Goal: Information Seeking & Learning: Find specific fact

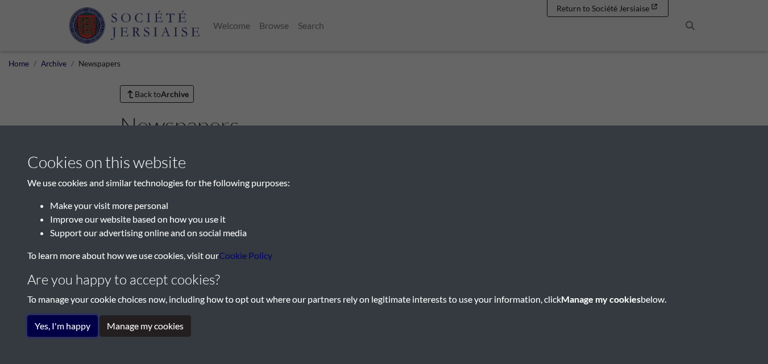
click at [80, 326] on button "Yes, I'm happy" at bounding box center [62, 326] width 70 height 22
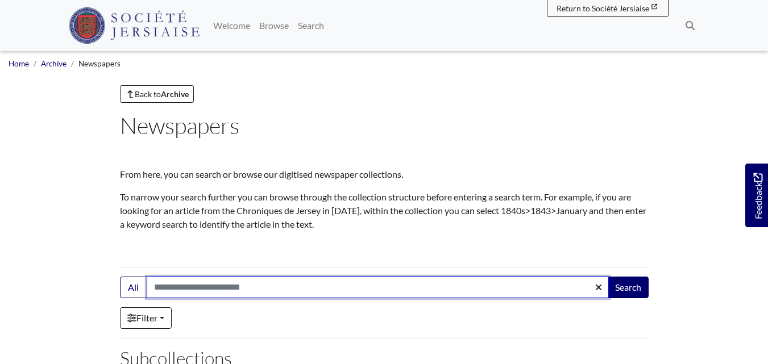
click at [255, 292] on input "Search:" at bounding box center [378, 288] width 462 height 22
type input "********"
click at [607, 277] on button "Search" at bounding box center [627, 288] width 41 height 22
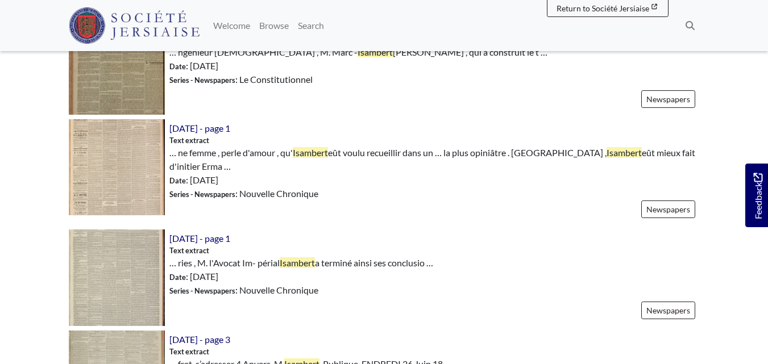
scroll to position [1023, 0]
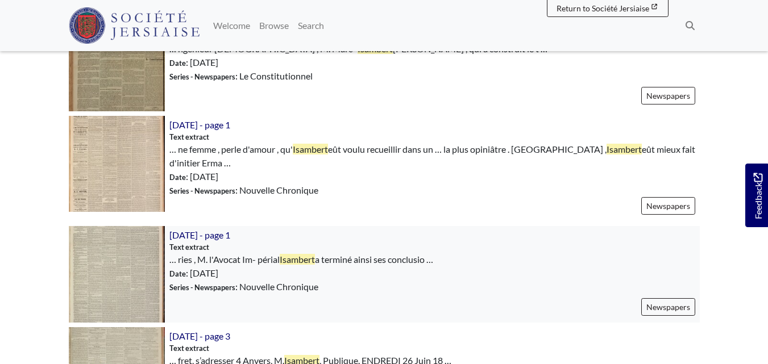
click at [105, 257] on img at bounding box center [117, 274] width 96 height 96
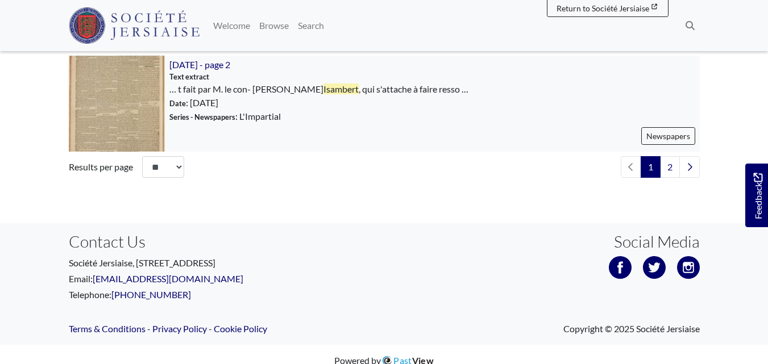
scroll to position [1818, 0]
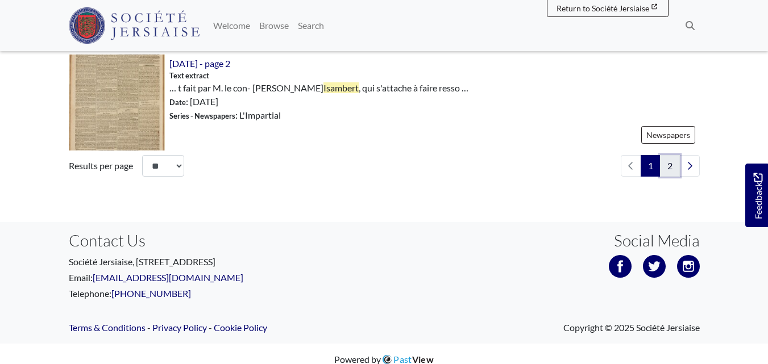
click at [673, 172] on link "2" at bounding box center [670, 166] width 20 height 22
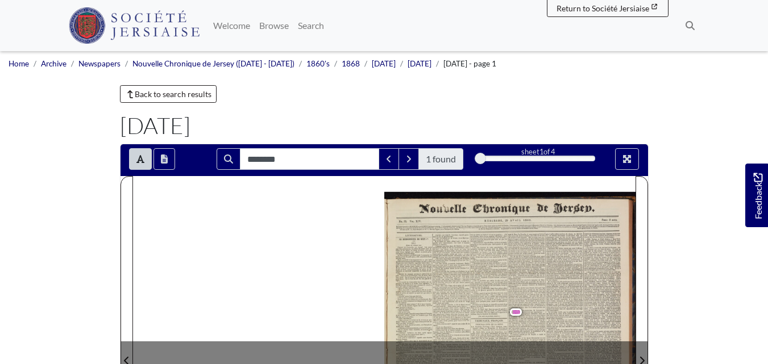
scroll to position [114, 0]
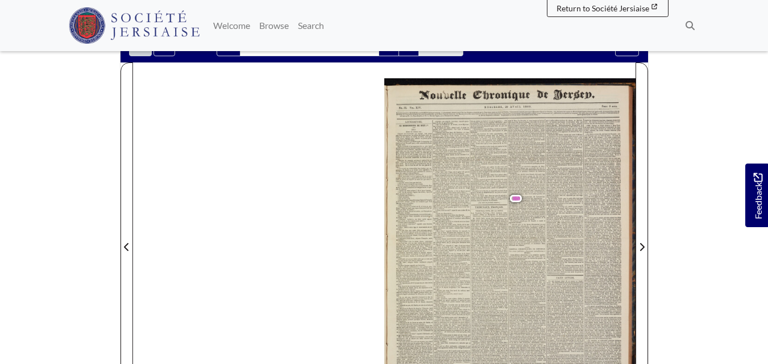
click at [517, 196] on span "Isambert" at bounding box center [516, 198] width 12 height 7
click at [515, 199] on span "Isambert" at bounding box center [519, 199] width 13 height 4
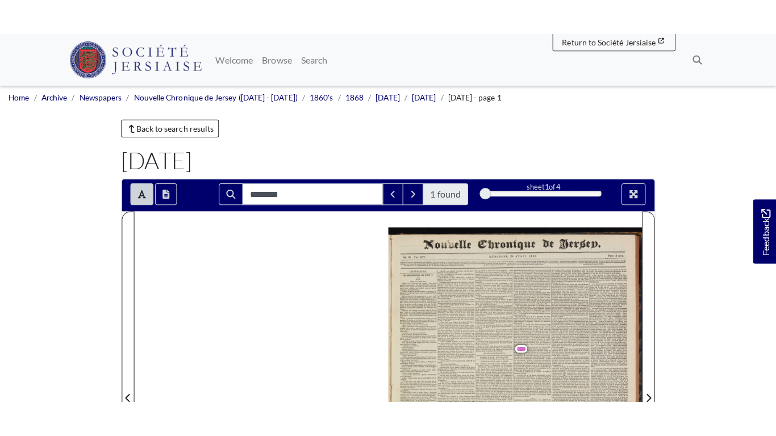
scroll to position [0, 0]
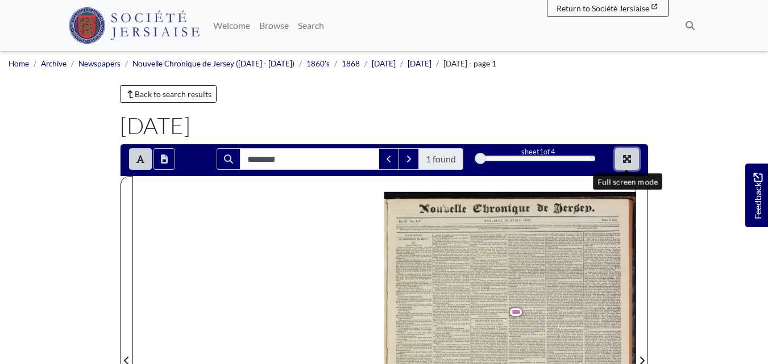
click at [626, 160] on icon "Full screen mode" at bounding box center [627, 159] width 8 height 8
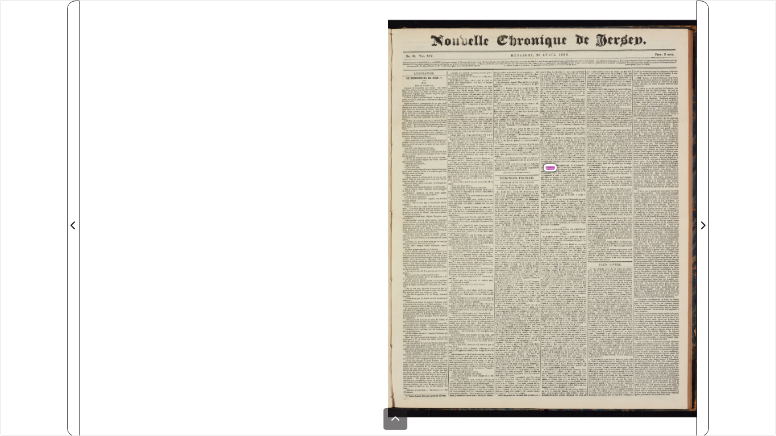
click at [553, 167] on span "Isambert" at bounding box center [553, 168] width 13 height 4
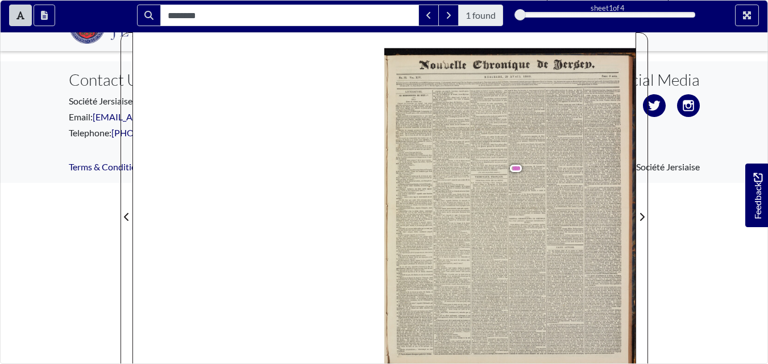
scroll to position [271, 0]
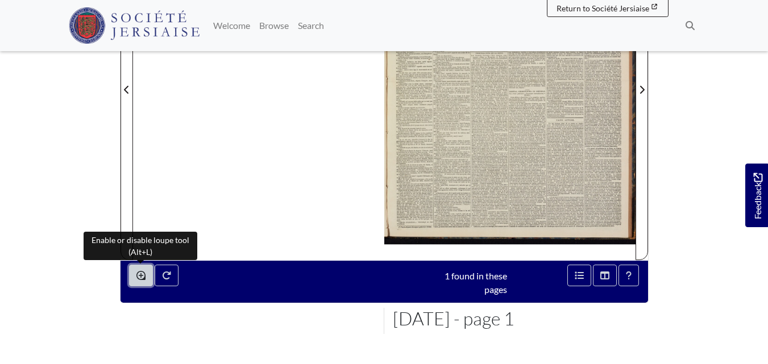
click at [145, 278] on icon "Enable or disable loupe tool (Alt+L)" at bounding box center [140, 275] width 9 height 9
click at [144, 278] on icon "Enable or disable loupe tool (Alt+L)" at bounding box center [140, 275] width 9 height 9
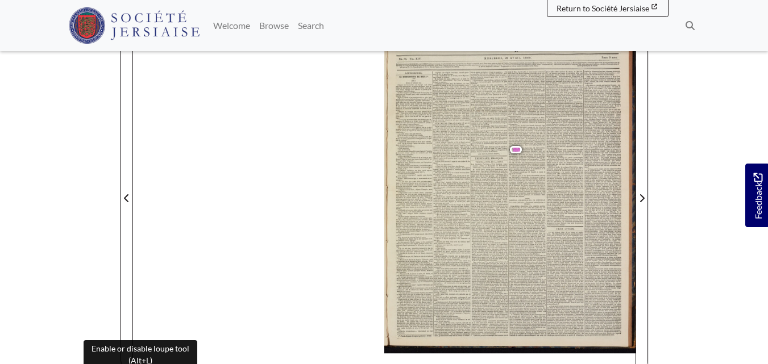
scroll to position [157, 0]
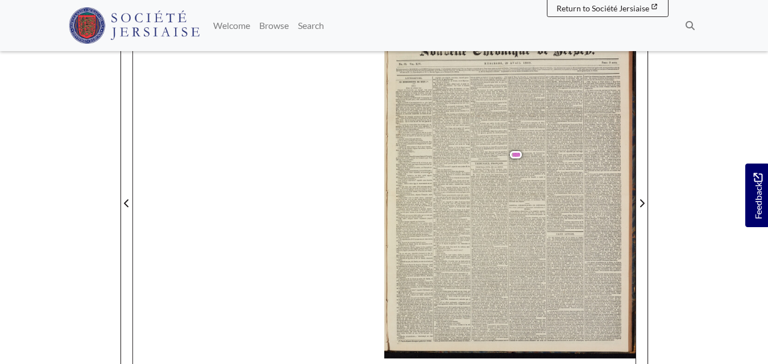
click at [528, 184] on span "moins" at bounding box center [529, 184] width 9 height 4
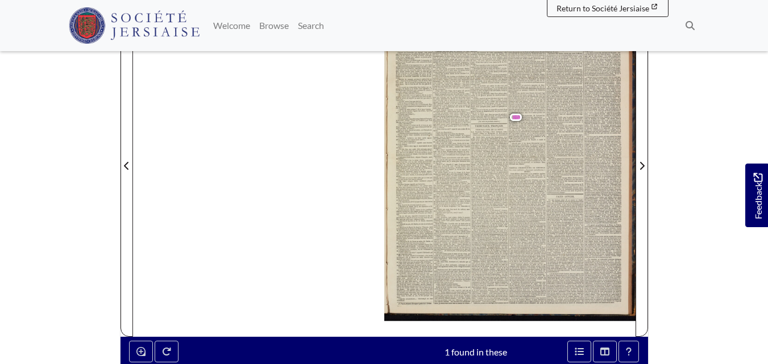
scroll to position [214, 0]
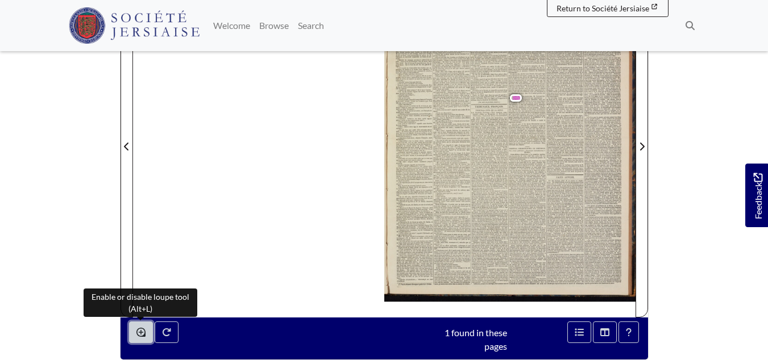
click at [134, 332] on button "Enable or disable loupe tool (Alt+L)" at bounding box center [141, 333] width 24 height 22
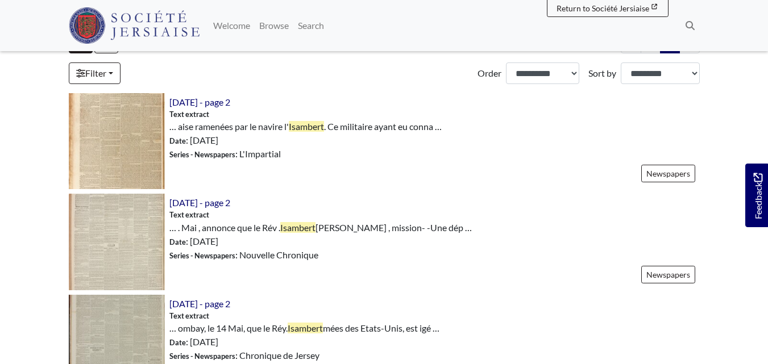
scroll to position [341, 0]
click at [141, 129] on img at bounding box center [117, 141] width 96 height 96
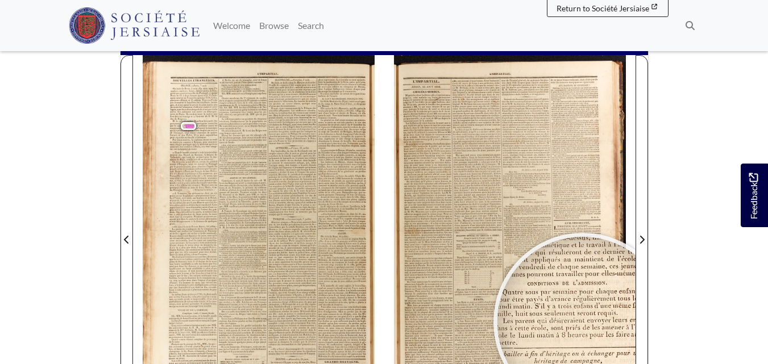
scroll to position [114, 0]
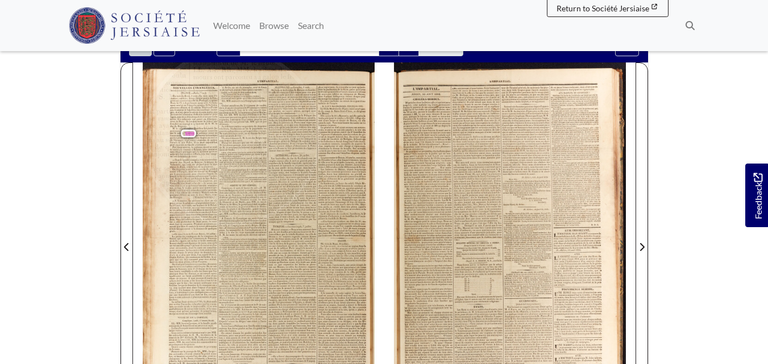
click at [213, 135] on div at bounding box center [232, 137] width 170 height 170
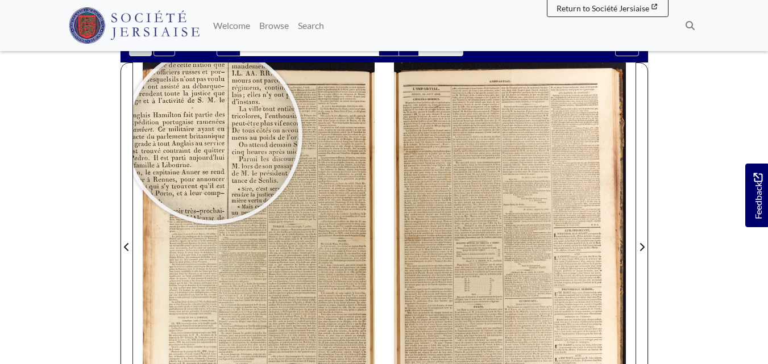
click at [213, 135] on div at bounding box center [213, 135] width 170 height 170
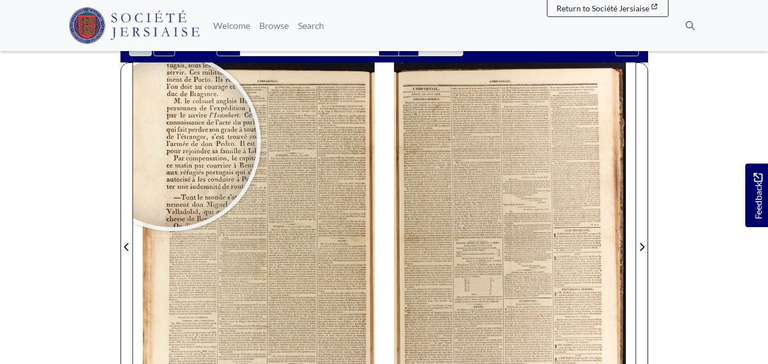
click at [172, 142] on div at bounding box center [171, 142] width 170 height 170
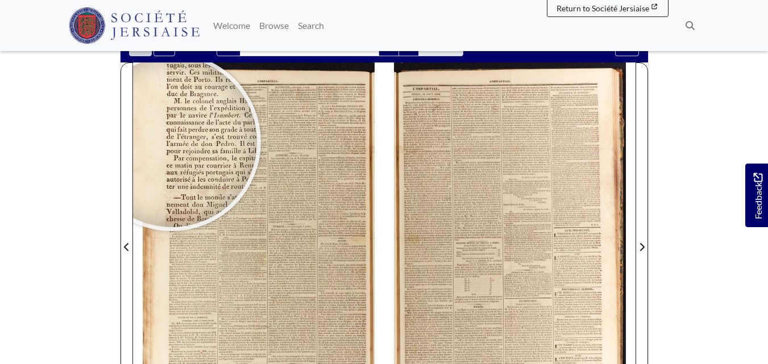
click at [172, 142] on div at bounding box center [171, 142] width 170 height 170
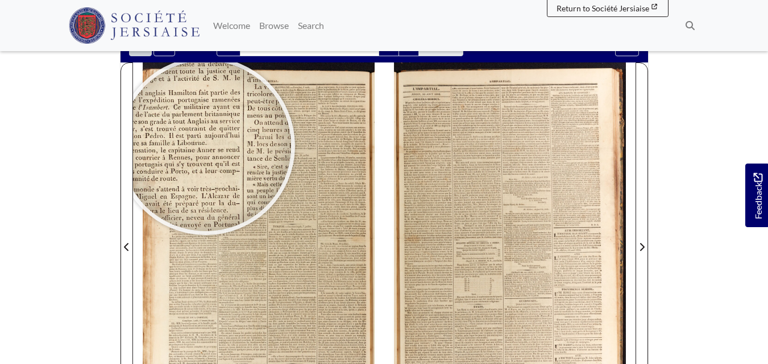
click at [206, 146] on div at bounding box center [205, 146] width 170 height 170
